Goal: Information Seeking & Learning: Learn about a topic

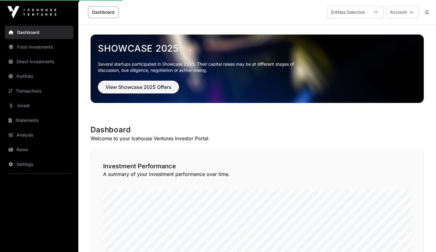
scroll to position [129, 0]
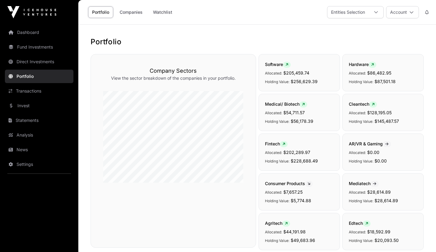
click at [134, 11] on link "Companies" at bounding box center [131, 12] width 31 height 12
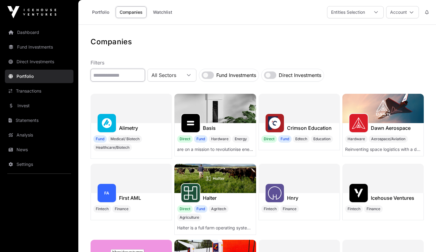
click at [105, 73] on input "text" at bounding box center [118, 75] width 54 height 13
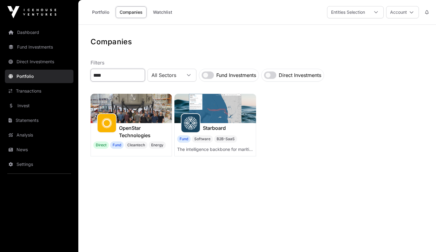
type input "****"
click at [217, 129] on h1 "Starboard" at bounding box center [214, 128] width 23 height 7
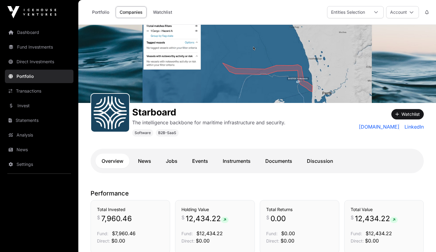
click at [278, 167] on link "Documents" at bounding box center [278, 161] width 39 height 15
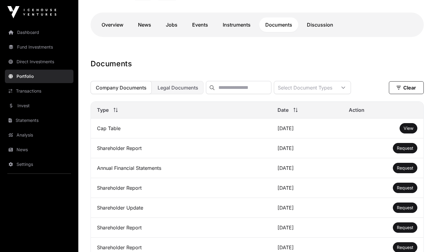
scroll to position [137, 0]
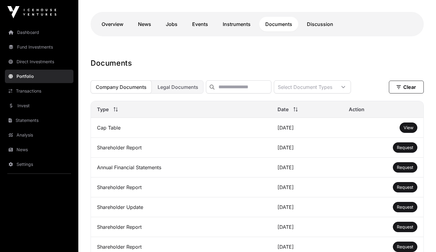
click at [412, 130] on span "View" at bounding box center [409, 127] width 10 height 5
click at [401, 150] on span "Request" at bounding box center [405, 147] width 17 height 5
click at [317, 27] on link "Discussion" at bounding box center [320, 24] width 39 height 15
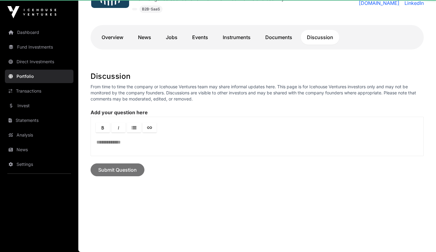
scroll to position [124, 0]
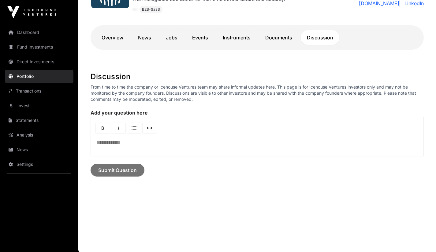
click at [236, 38] on link "Instruments" at bounding box center [237, 37] width 40 height 15
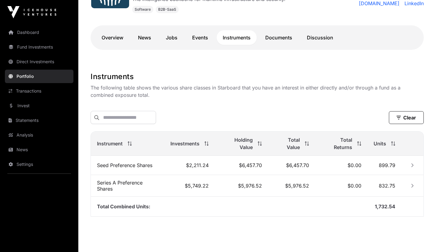
click at [173, 40] on link "Jobs" at bounding box center [172, 37] width 24 height 15
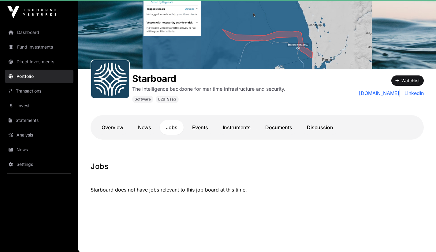
scroll to position [33, 0]
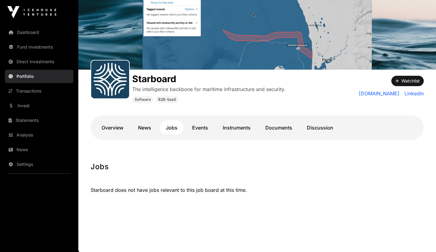
click at [145, 128] on link "News" at bounding box center [144, 128] width 25 height 15
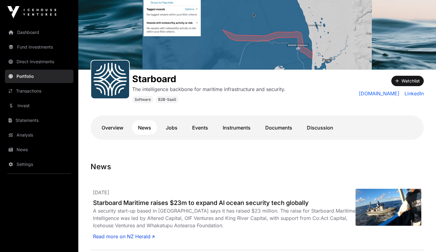
click at [162, 205] on h2 "Starboard Maritime raises $23m to expand AI ocean security tech globally" at bounding box center [224, 203] width 263 height 9
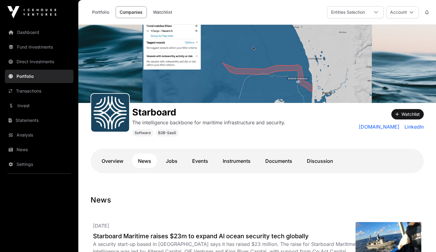
click at [386, 130] on link "starboard.nz" at bounding box center [379, 126] width 41 height 7
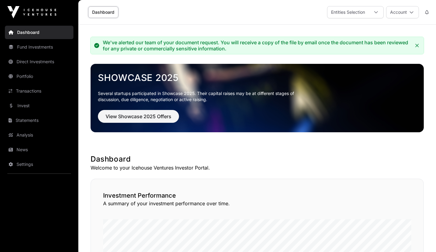
click at [106, 14] on link "Dashboard" at bounding box center [103, 12] width 30 height 12
